Goal: Task Accomplishment & Management: Use online tool/utility

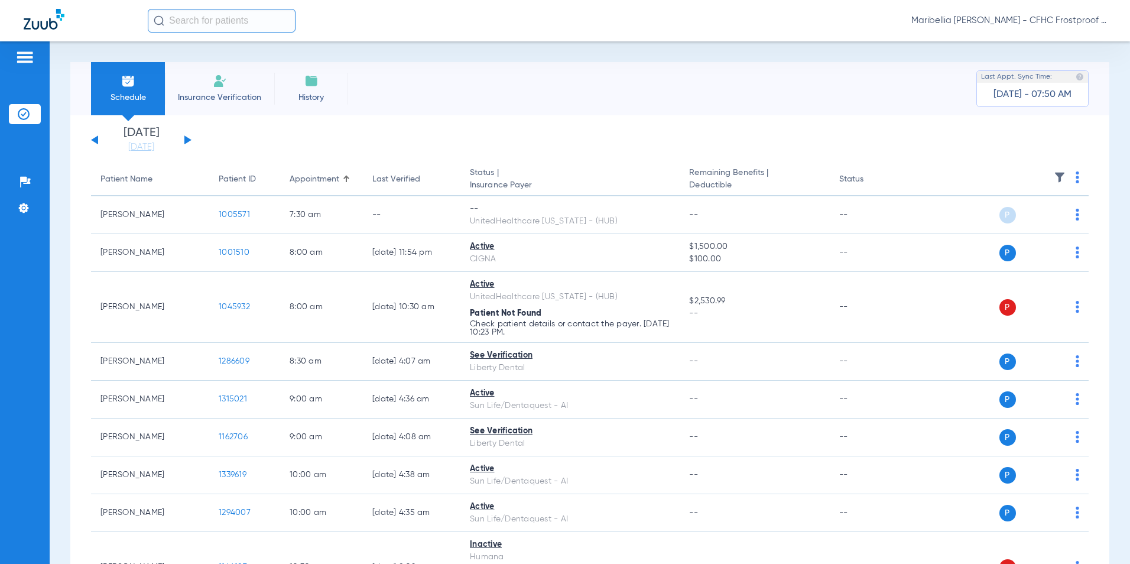
click at [190, 140] on button at bounding box center [187, 139] width 7 height 9
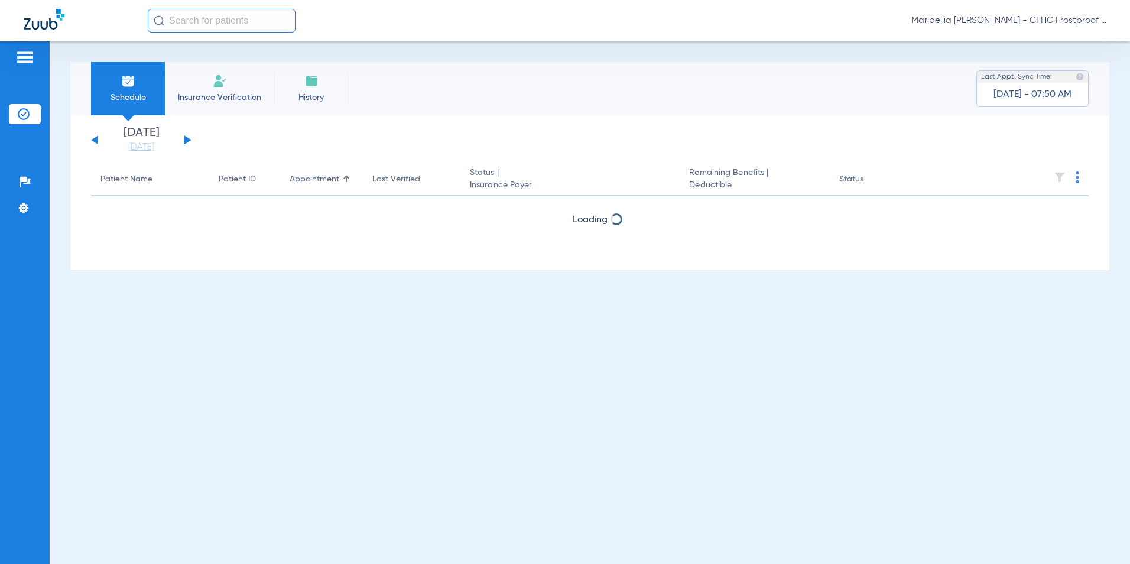
click at [190, 140] on button at bounding box center [187, 139] width 7 height 9
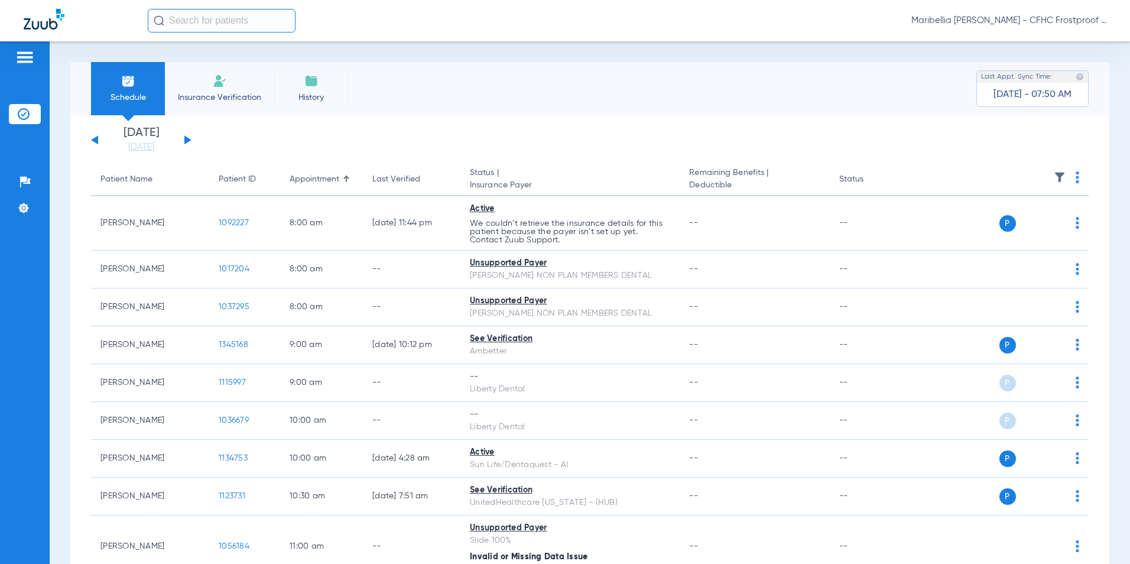
click at [190, 140] on button at bounding box center [187, 139] width 7 height 9
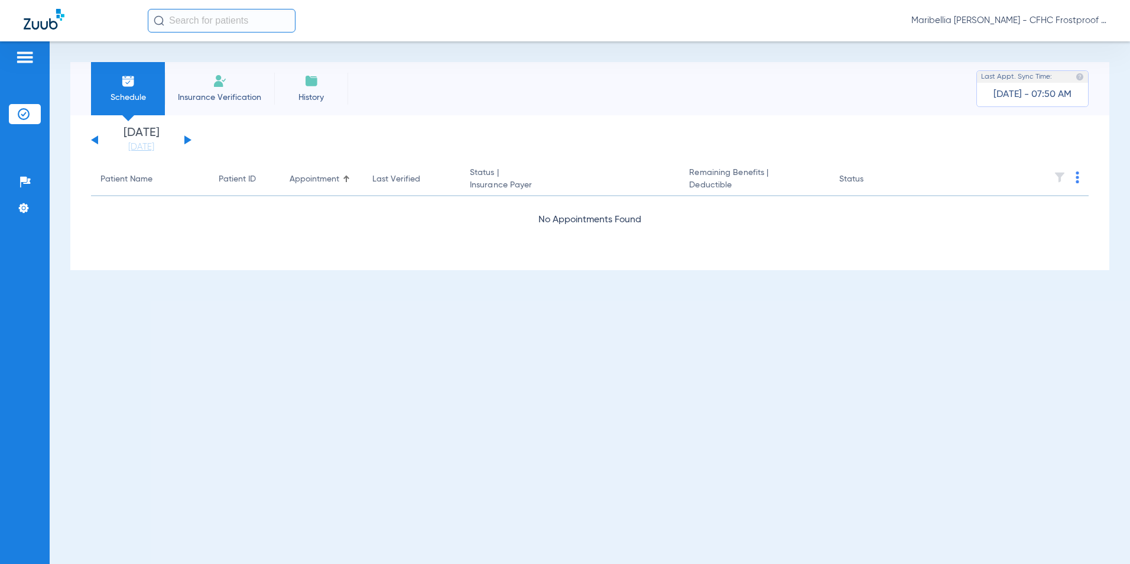
click at [92, 141] on button at bounding box center [94, 139] width 7 height 9
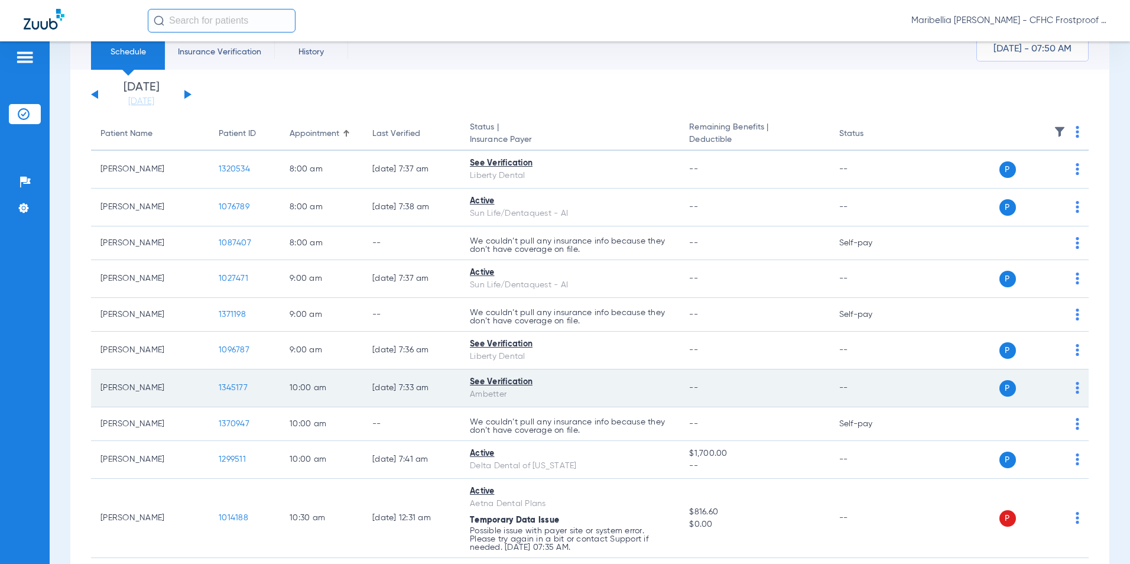
scroll to position [59, 0]
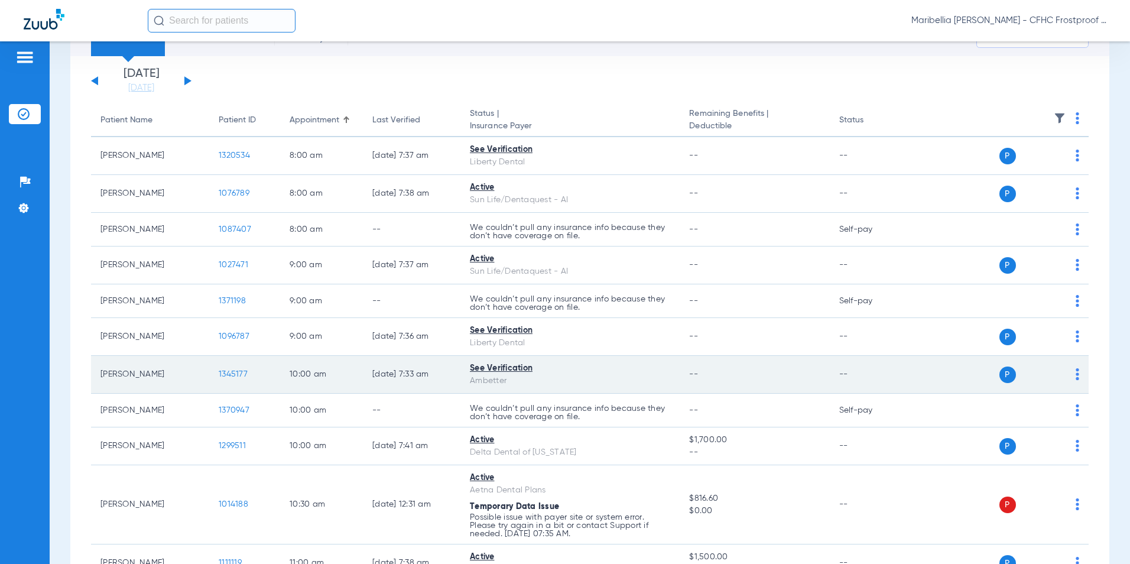
click at [233, 368] on td "1345177" at bounding box center [244, 375] width 71 height 38
click at [233, 373] on span "1345177" at bounding box center [233, 374] width 29 height 8
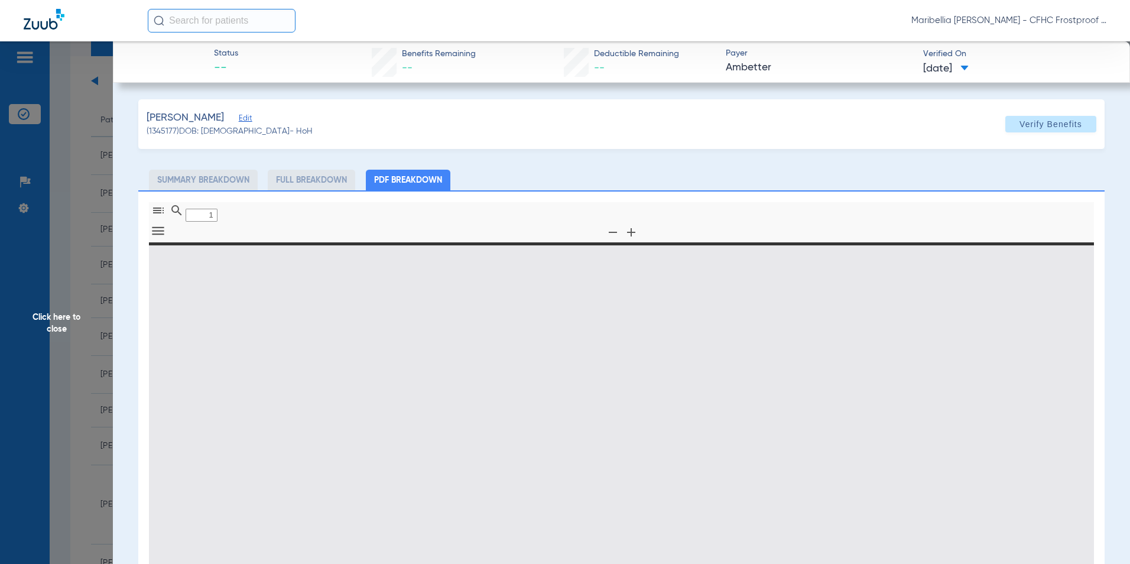
type input "0"
select select "page-width"
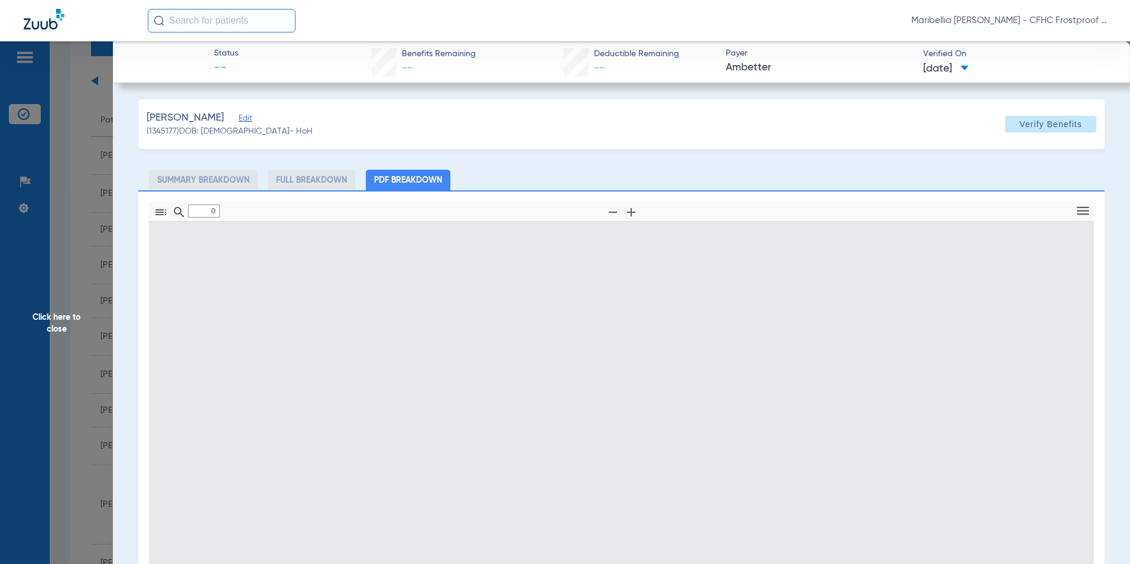
type input "1"
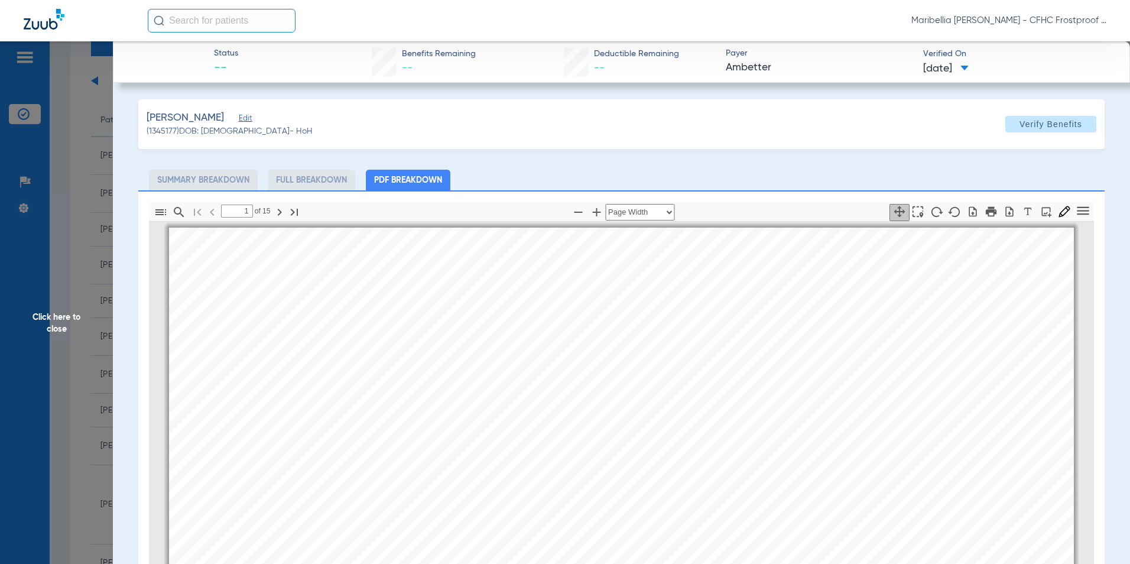
scroll to position [6, 0]
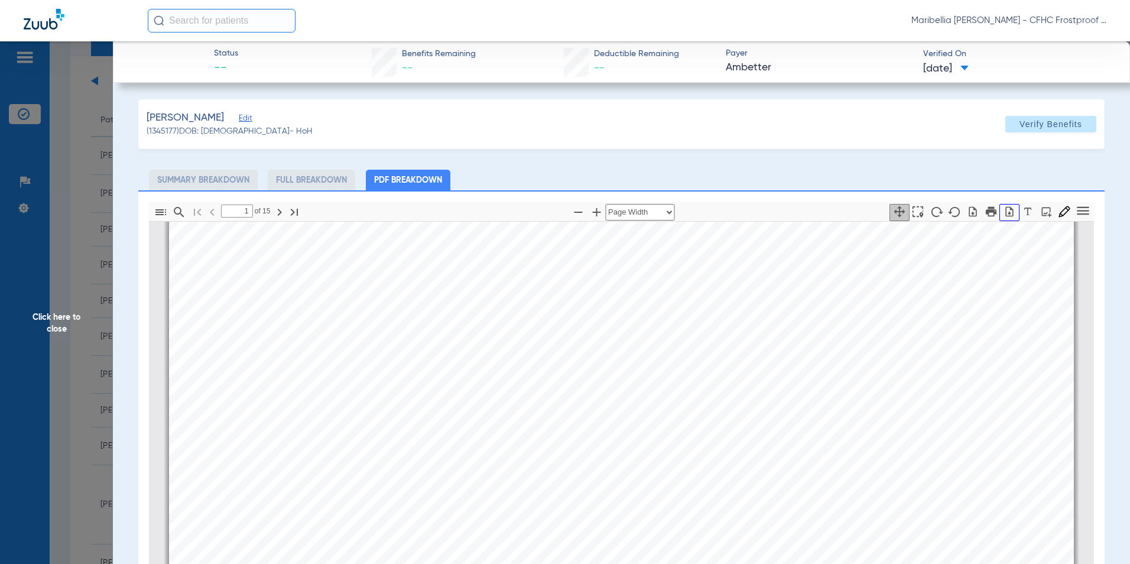
click at [1004, 215] on icon "button" at bounding box center [1010, 212] width 12 height 12
click at [51, 325] on span "Click here to close" at bounding box center [56, 323] width 113 height 564
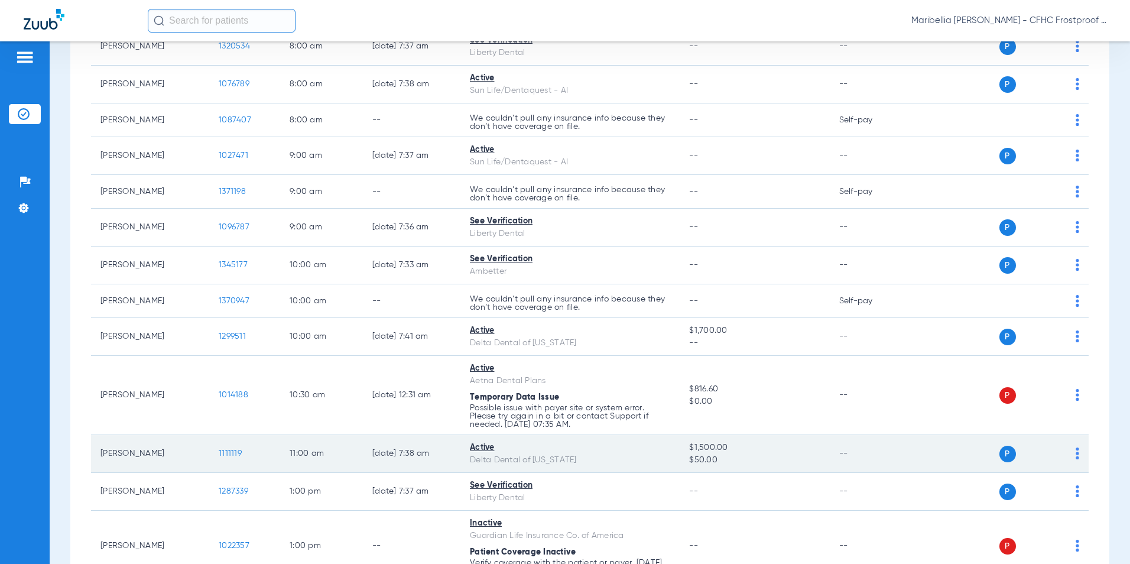
scroll to position [177, 0]
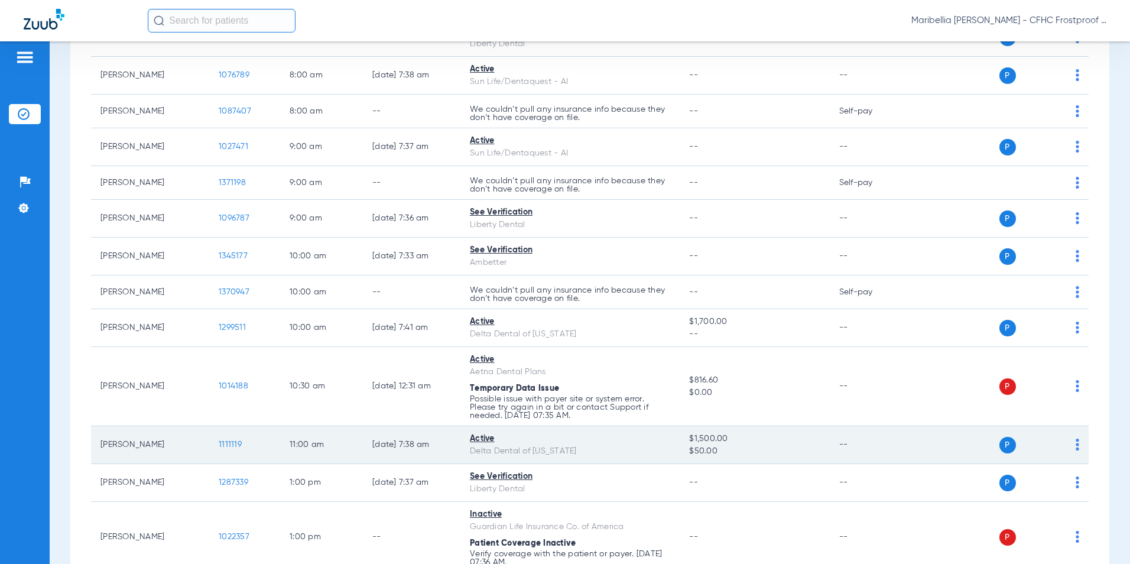
click at [236, 439] on td "1111119" at bounding box center [244, 445] width 71 height 38
click at [239, 443] on span "1111119" at bounding box center [230, 444] width 23 height 8
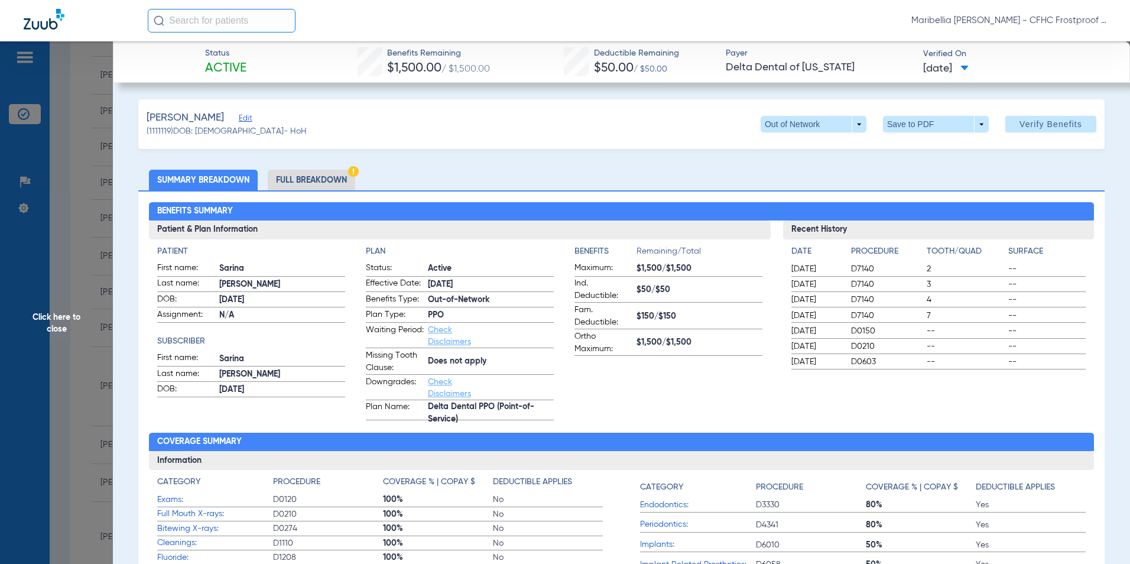
click at [898, 131] on span at bounding box center [936, 124] width 106 height 17
click at [896, 148] on mat-icon "insert_drive_file" at bounding box center [891, 148] width 14 height 14
click at [52, 322] on span "Click here to close" at bounding box center [56, 323] width 113 height 564
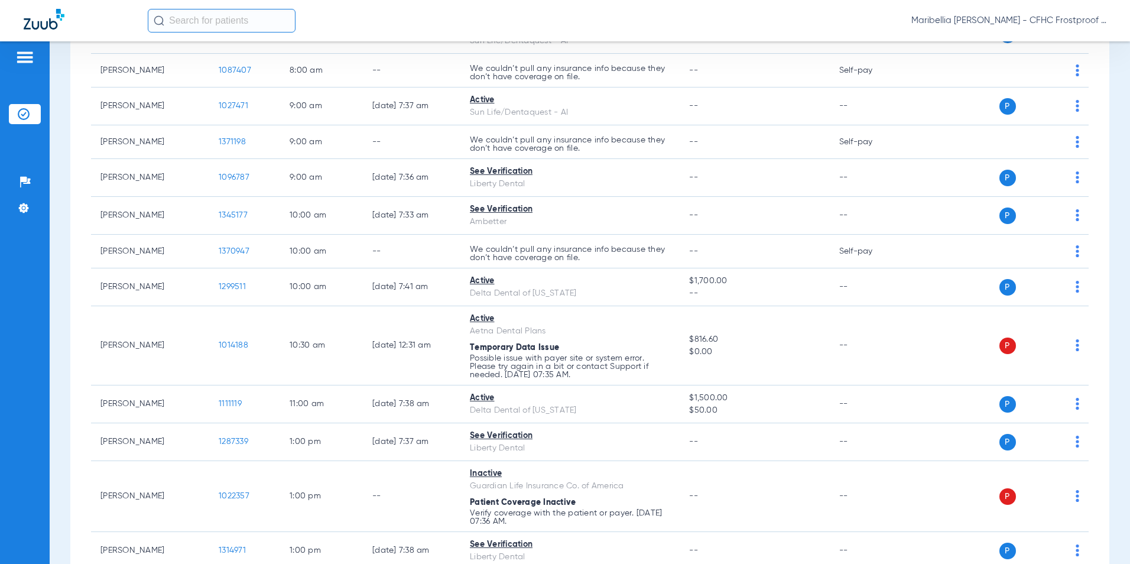
scroll to position [213, 0]
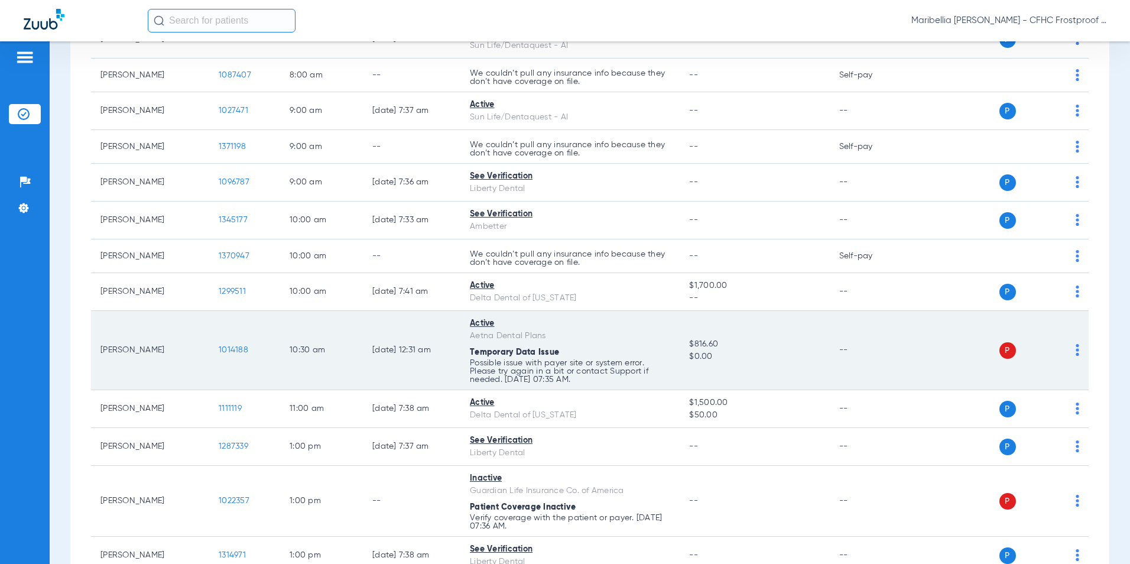
click at [236, 350] on span "1014188" at bounding box center [234, 350] width 30 height 8
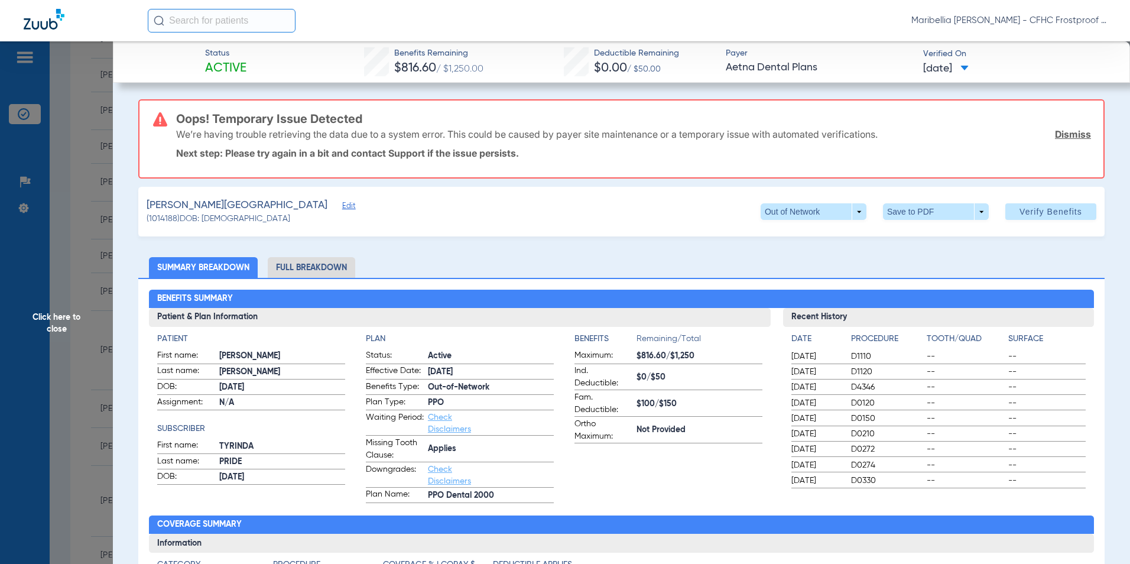
click at [1025, 212] on span "Verify Benefits" at bounding box center [1051, 211] width 63 height 9
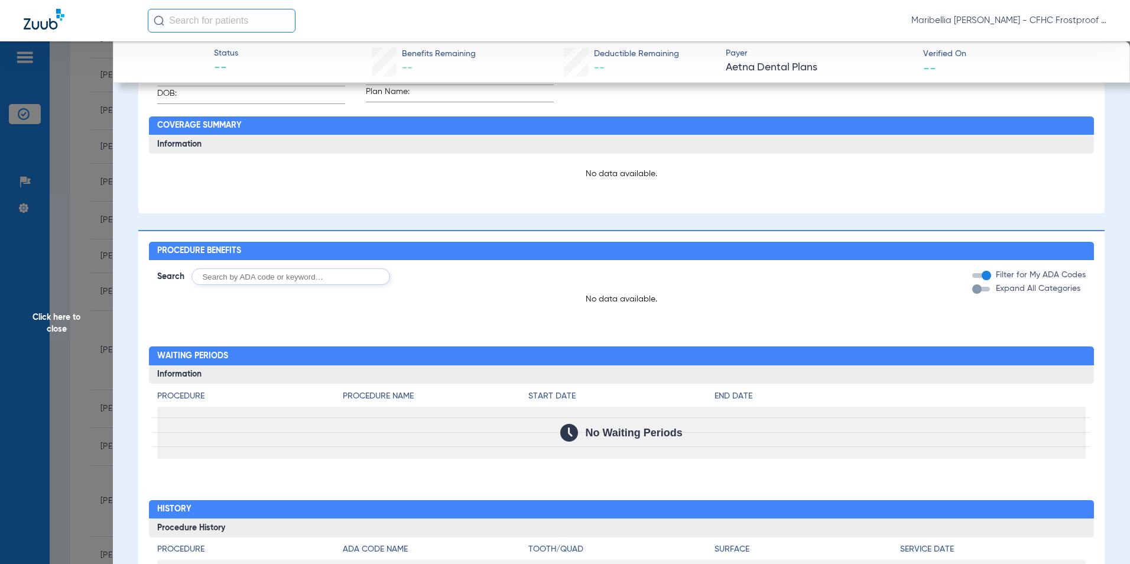
scroll to position [486, 0]
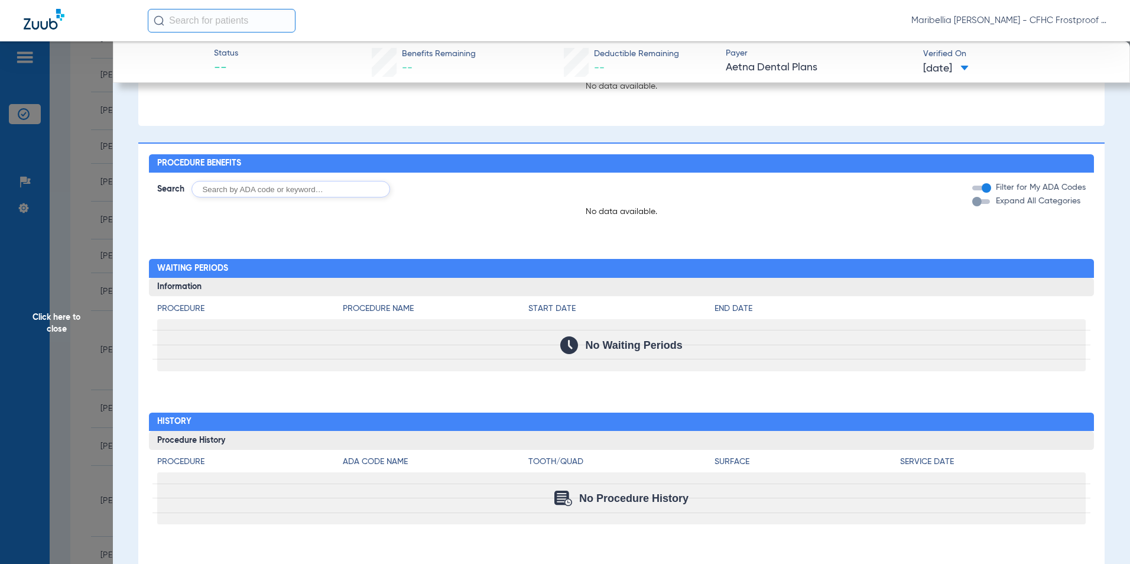
click at [76, 324] on span "Click here to close" at bounding box center [56, 323] width 113 height 564
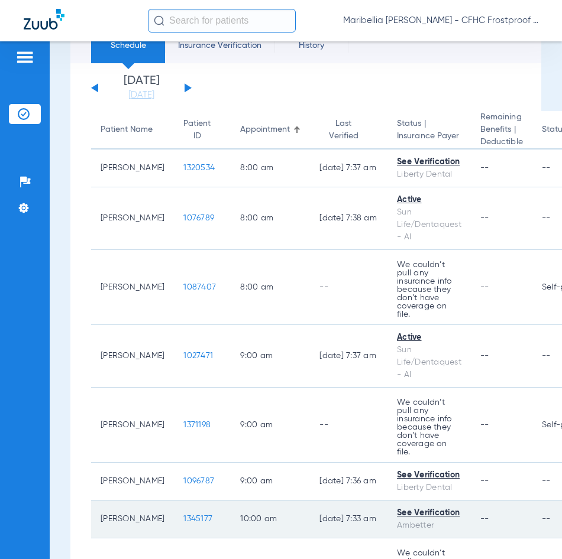
scroll to position [36, 0]
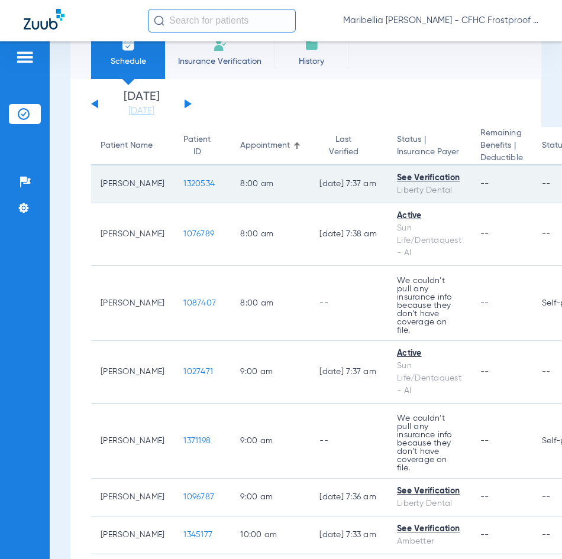
click at [183, 182] on span "1320534" at bounding box center [198, 184] width 31 height 8
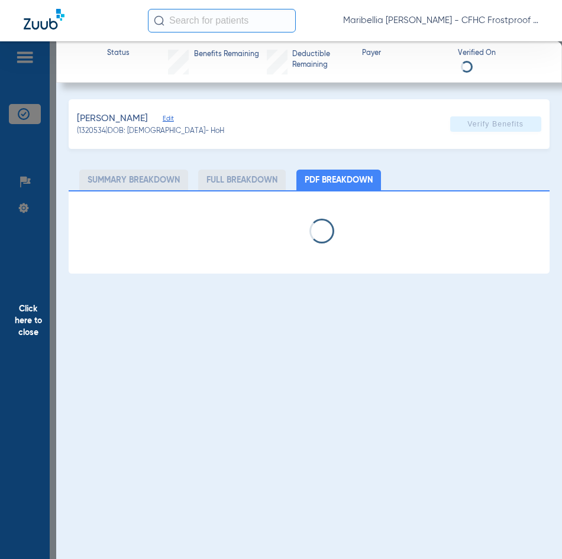
select select "page-width"
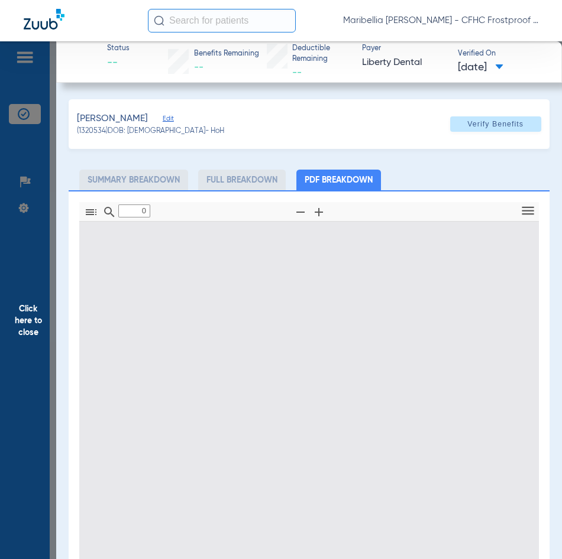
type input "1"
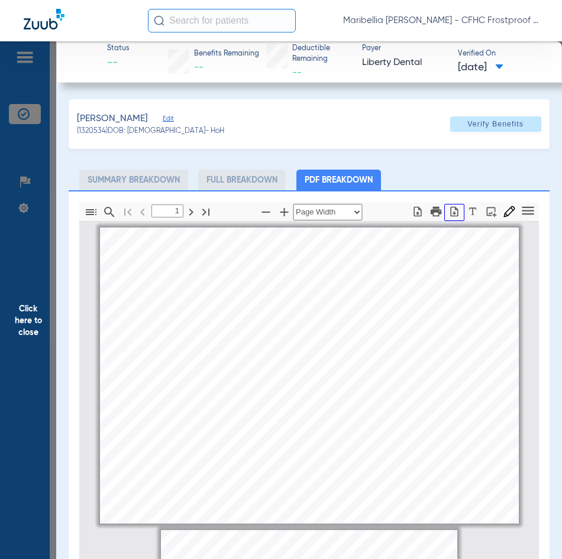
click at [449, 209] on icon "button" at bounding box center [454, 212] width 12 height 12
